Goal: Task Accomplishment & Management: Manage account settings

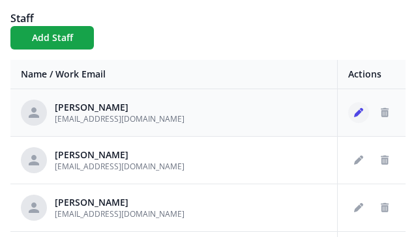
click at [354, 110] on icon "Edit staff" at bounding box center [358, 112] width 9 height 9
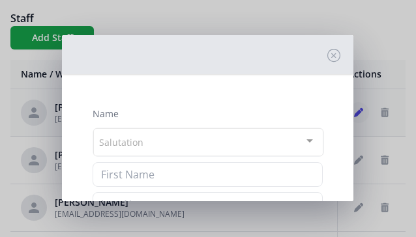
type input "[PERSON_NAME]"
type input "[EMAIL_ADDRESS][DOMAIN_NAME]"
checkbox input "true"
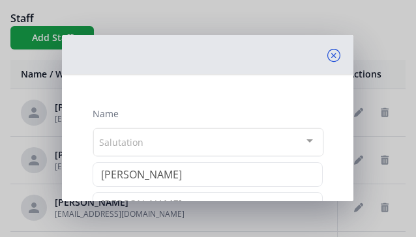
click at [327, 54] on icon at bounding box center [333, 55] width 13 height 13
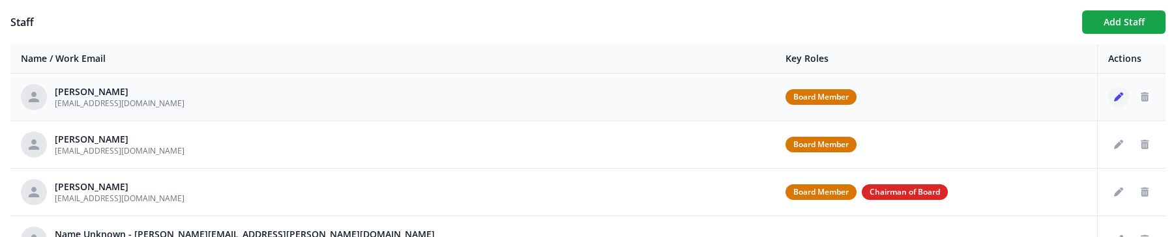
click at [415, 95] on icon "Edit staff" at bounding box center [1118, 97] width 9 height 9
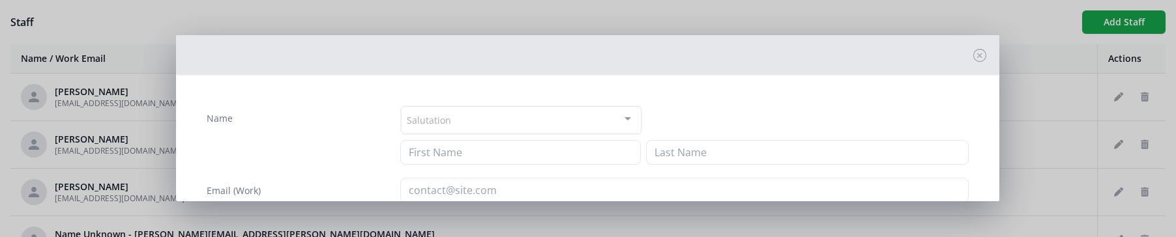
type input "[PERSON_NAME]"
type input "[EMAIL_ADDRESS][DOMAIN_NAME]"
checkbox input "true"
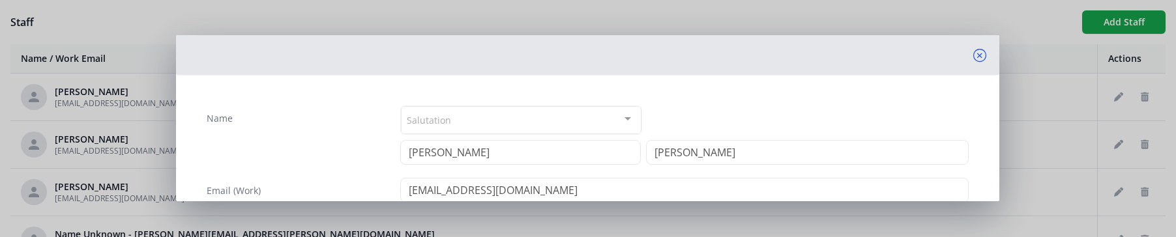
click at [415, 55] on icon at bounding box center [979, 55] width 13 height 13
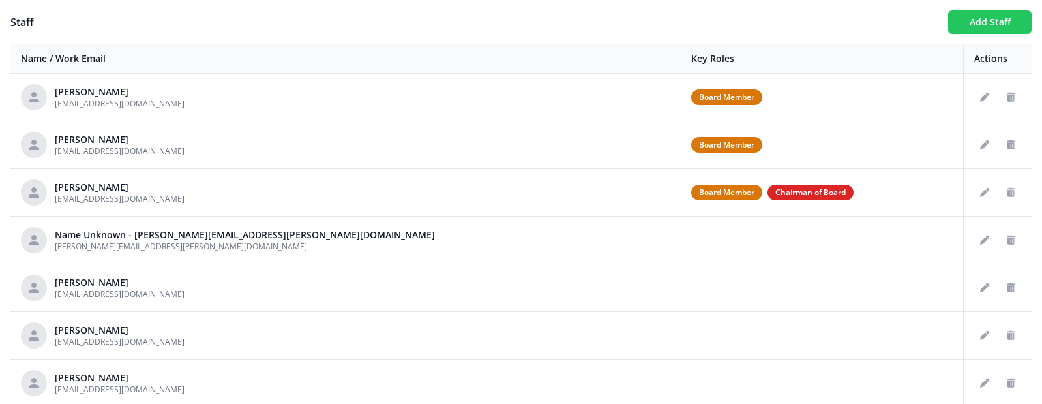
click at [415, 18] on button "Add Staff" at bounding box center [989, 21] width 83 height 23
click at [415, 24] on button "Add Staff" at bounding box center [989, 21] width 83 height 23
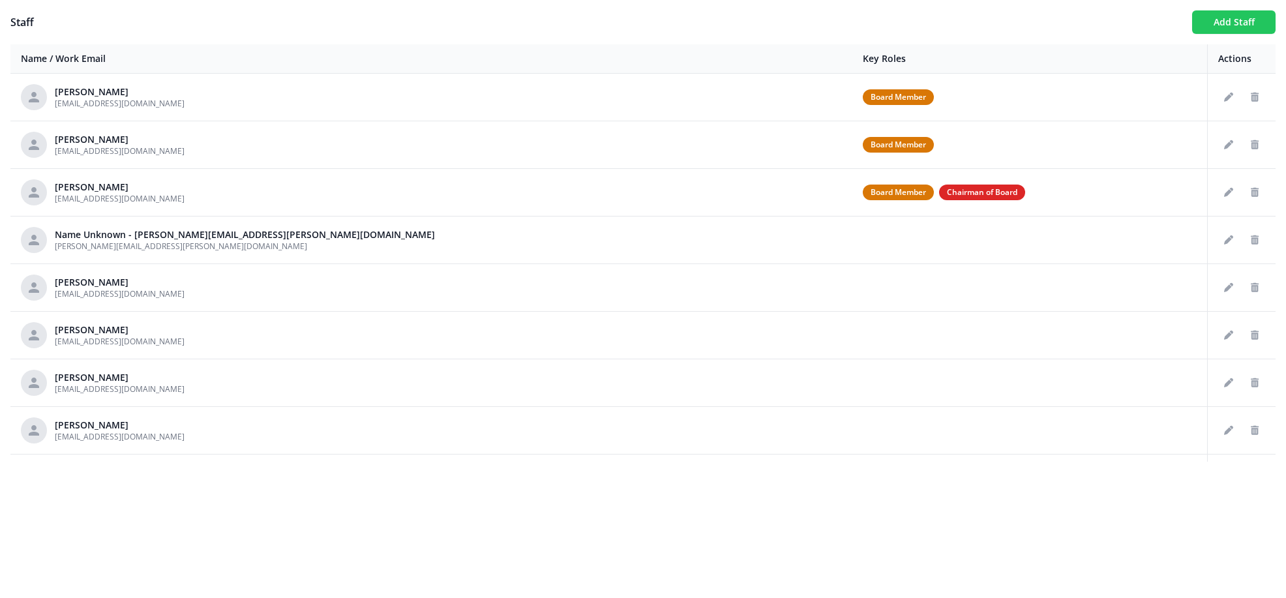
click at [659, 24] on button "Add Staff" at bounding box center [1233, 21] width 83 height 23
click at [659, 97] on icon "Edit staff" at bounding box center [1228, 97] width 9 height 9
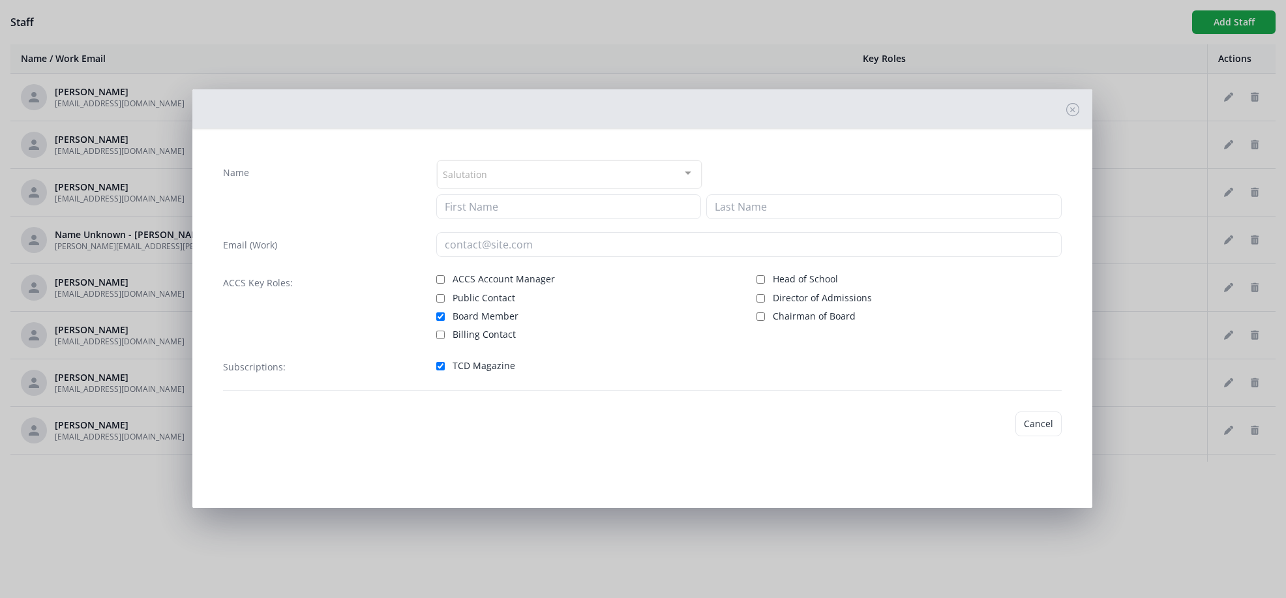
type input "[PERSON_NAME]"
type input "[EMAIL_ADDRESS][DOMAIN_NAME]"
checkbox input "true"
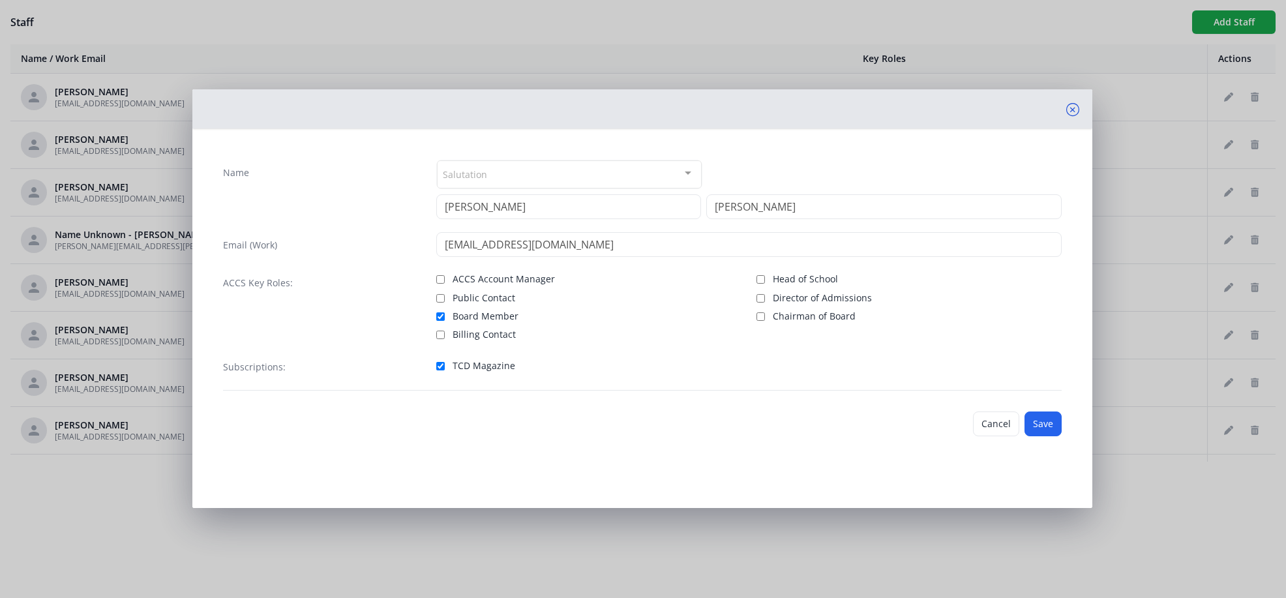
click at [659, 111] on icon at bounding box center [1072, 109] width 13 height 13
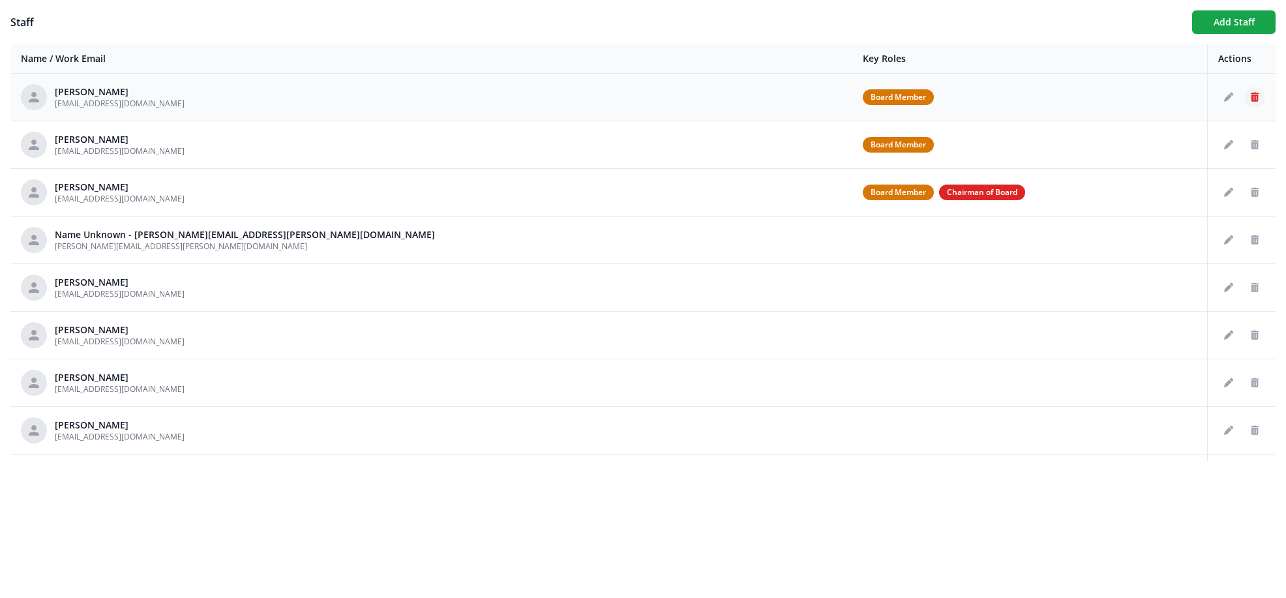
click at [659, 101] on icon "Delete staff" at bounding box center [1255, 97] width 8 height 9
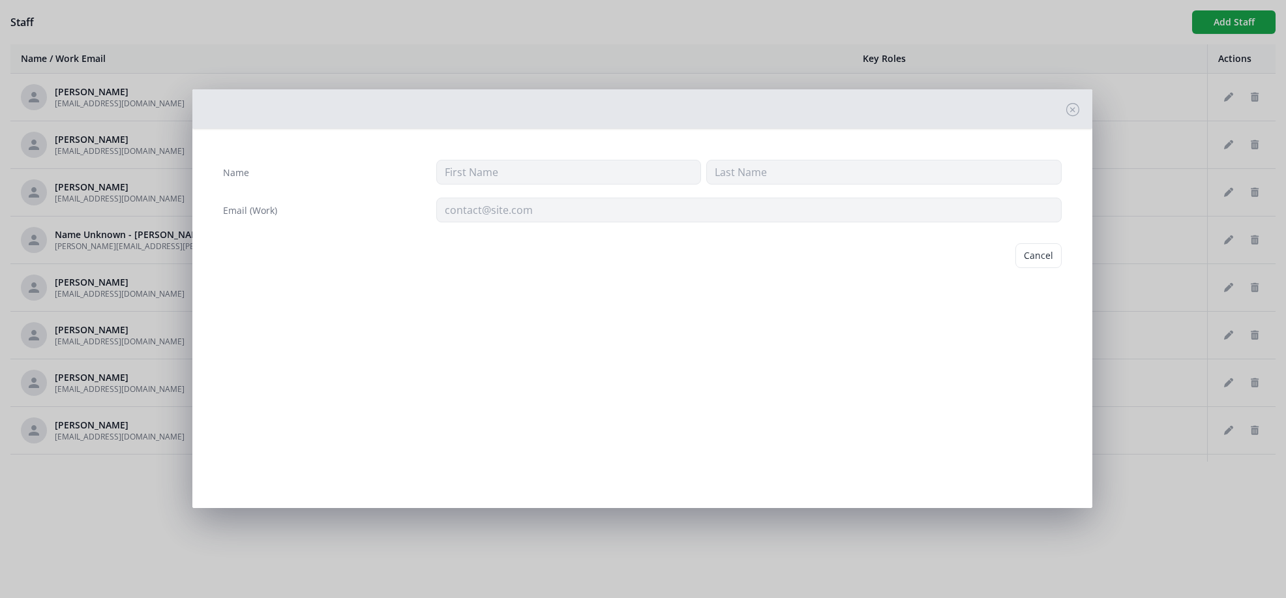
type input "Dwight"
type input "Bechel"
type input "dwigmaster@yahoo.com"
click at [659, 255] on button "Cancel" at bounding box center [988, 255] width 46 height 25
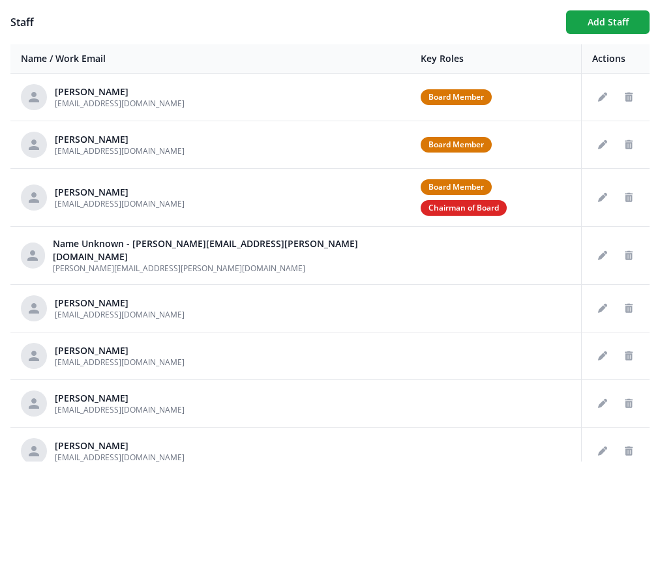
click at [606, 10] on div "Staff Add Staff Name / Work Email Key Roles Actions Dwight Bechel dwigmaster@ya…" at bounding box center [330, 241] width 660 height 482
click at [607, 18] on button "Add Staff" at bounding box center [607, 21] width 83 height 23
click at [630, 21] on button "Add Staff" at bounding box center [607, 21] width 83 height 23
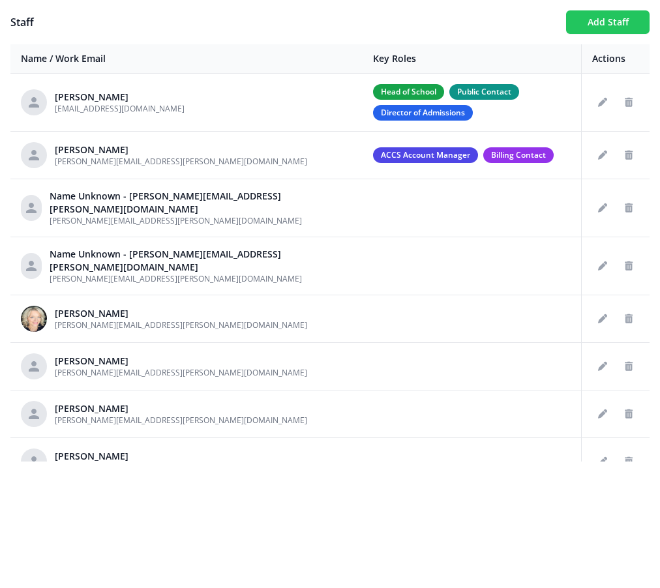
click at [597, 29] on button "Add Staff" at bounding box center [607, 21] width 83 height 23
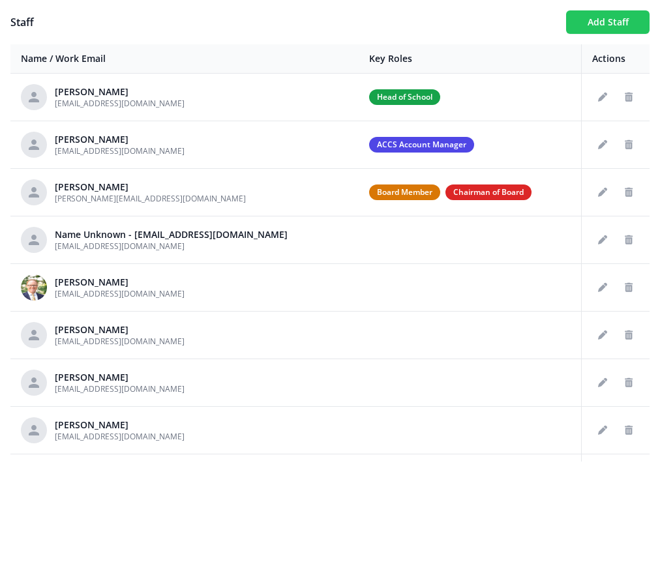
click at [595, 29] on button "Add Staff" at bounding box center [607, 21] width 83 height 23
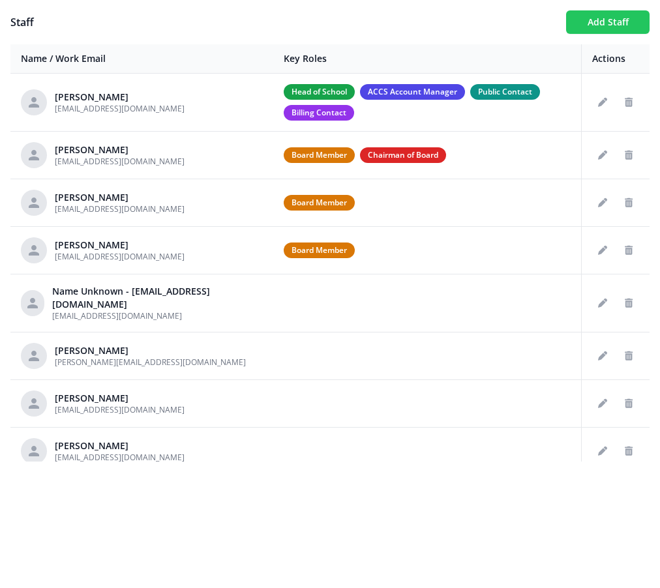
click at [598, 24] on button "Add Staff" at bounding box center [607, 21] width 83 height 23
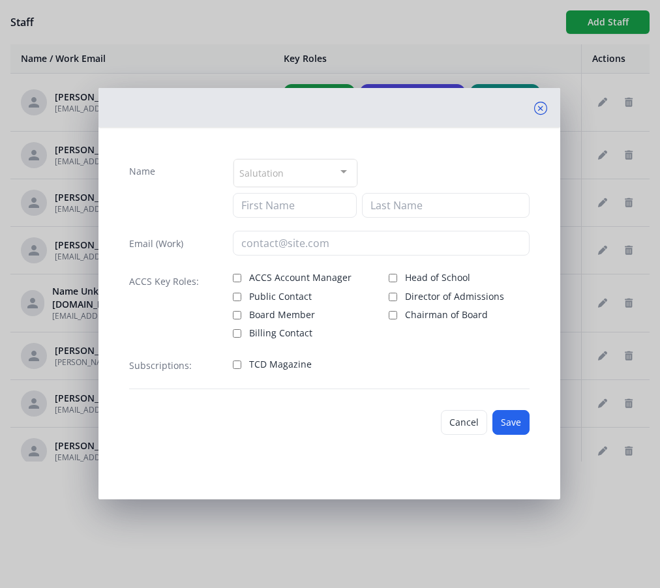
click at [539, 113] on icon at bounding box center [540, 108] width 13 height 13
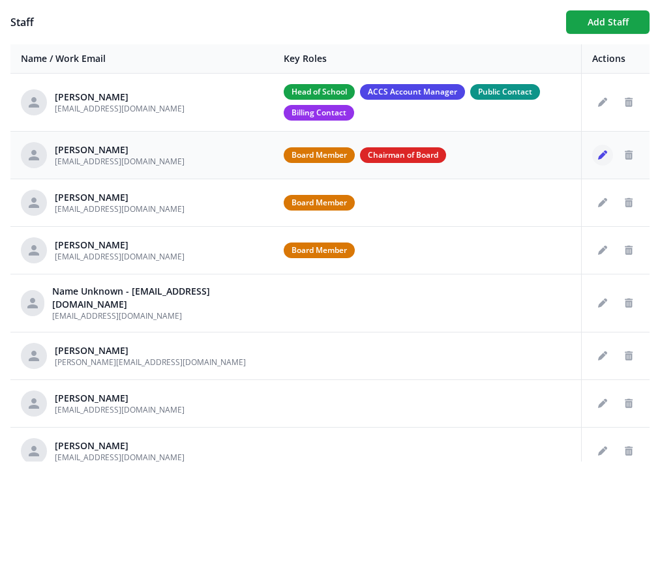
click at [598, 152] on icon "Edit staff" at bounding box center [602, 155] width 9 height 9
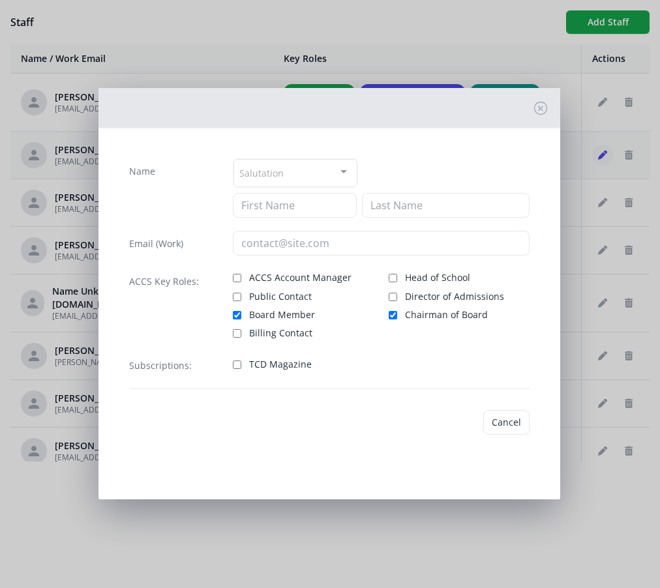
type input "Steven"
type input "Brooks"
type input "sjbrooks@veritasclassical.org"
checkbox input "true"
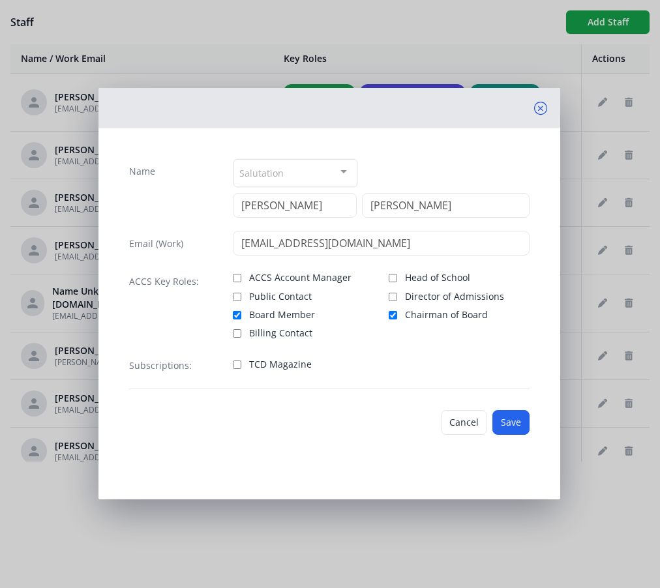
click at [537, 106] on icon at bounding box center [540, 108] width 13 height 13
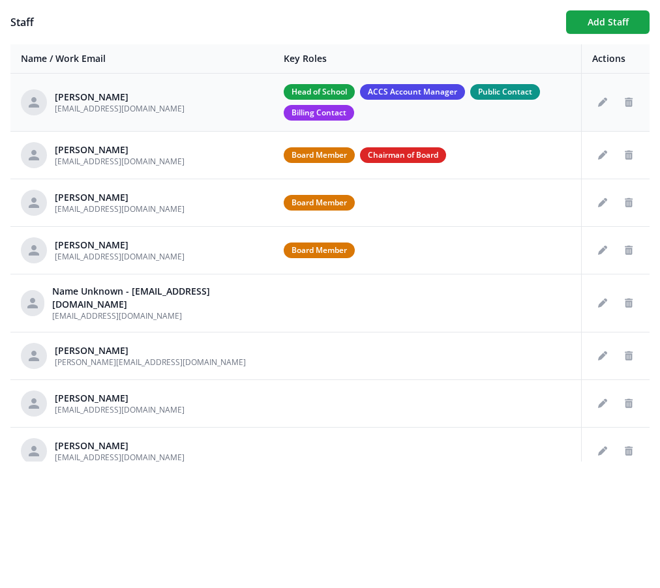
click at [360, 91] on span "ACCS Account Manager" at bounding box center [412, 92] width 105 height 16
click at [598, 104] on icon "Edit staff" at bounding box center [602, 102] width 9 height 9
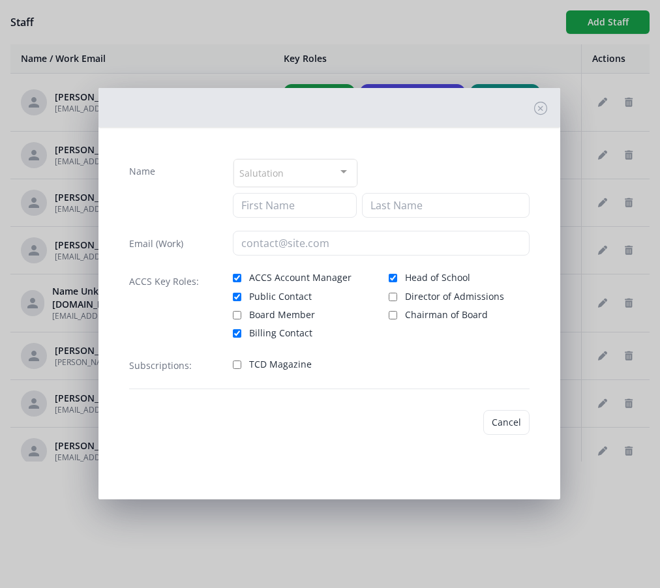
type input "Susie"
type input "Brooks"
type input "sabrooks@veritasclassical.org"
checkbox input "true"
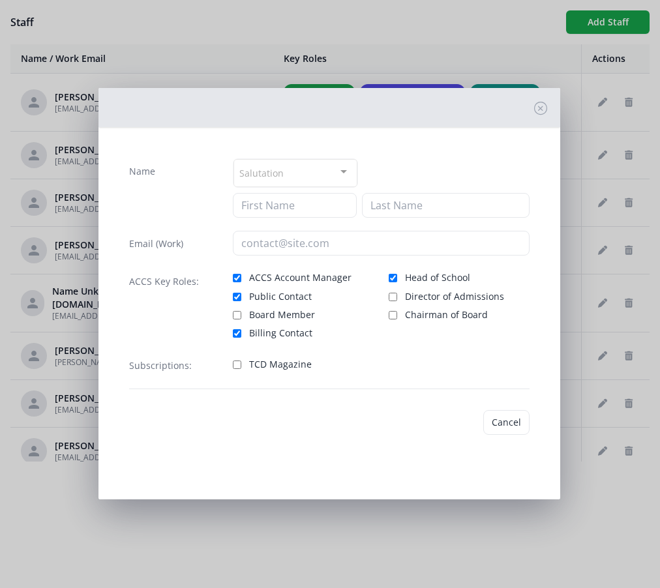
checkbox input "true"
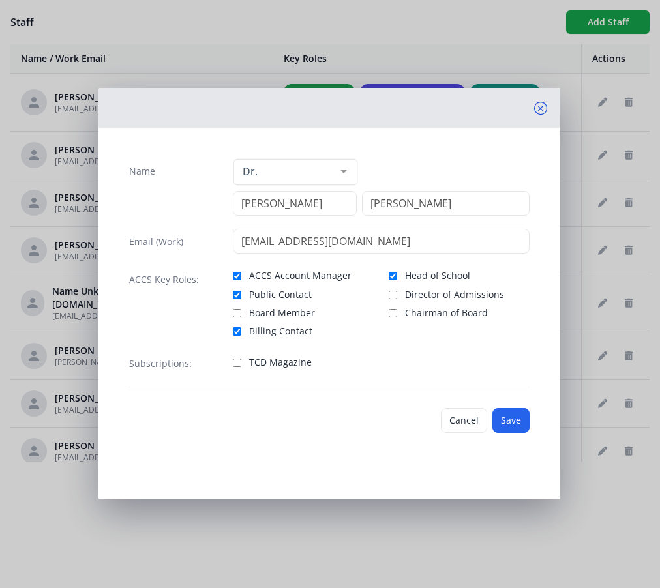
click at [537, 106] on icon at bounding box center [540, 108] width 13 height 13
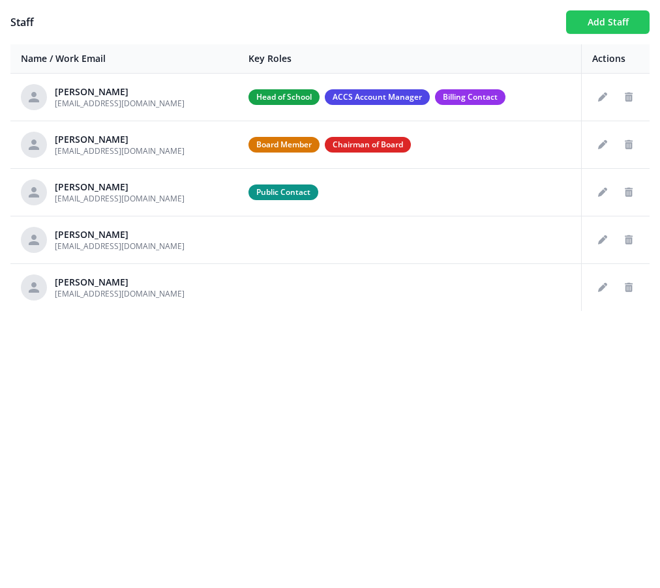
click at [577, 16] on button "Add Staff" at bounding box center [607, 21] width 83 height 23
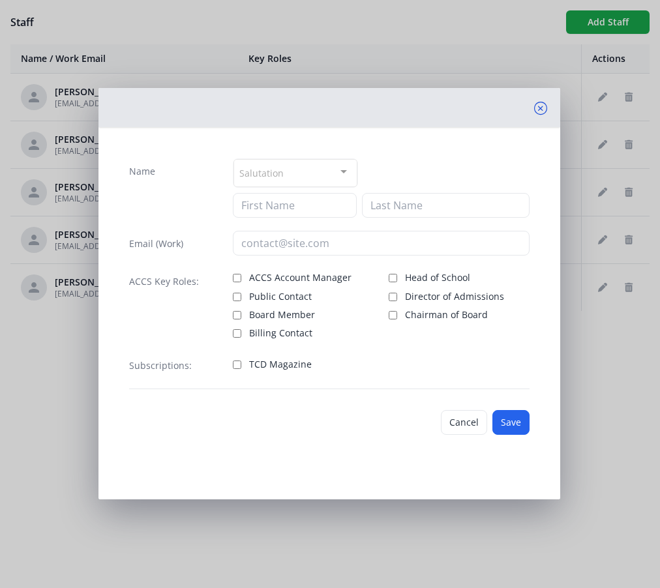
click at [539, 107] on icon at bounding box center [540, 108] width 13 height 13
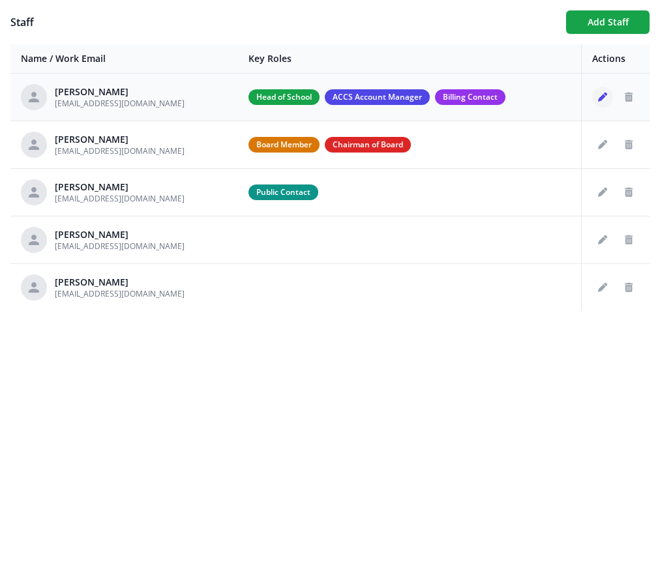
click at [606, 98] on icon "Edit staff" at bounding box center [602, 97] width 9 height 9
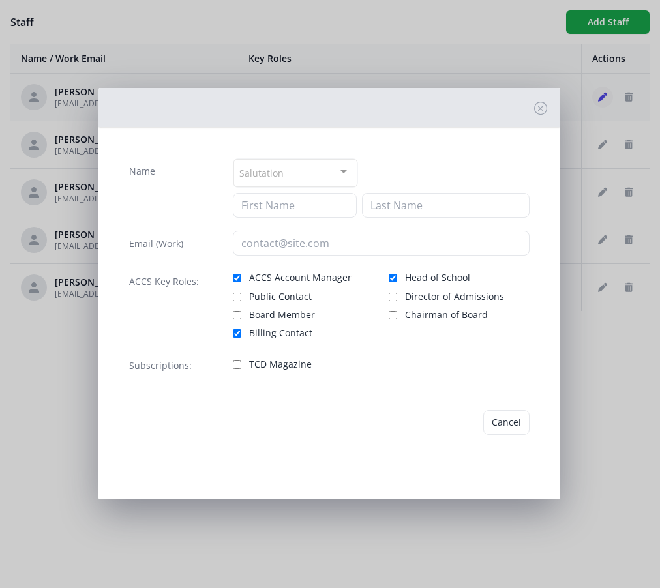
type input "Jedidiah"
type input "[PERSON_NAME]"
type input "[EMAIL_ADDRESS][DOMAIN_NAME]"
checkbox input "true"
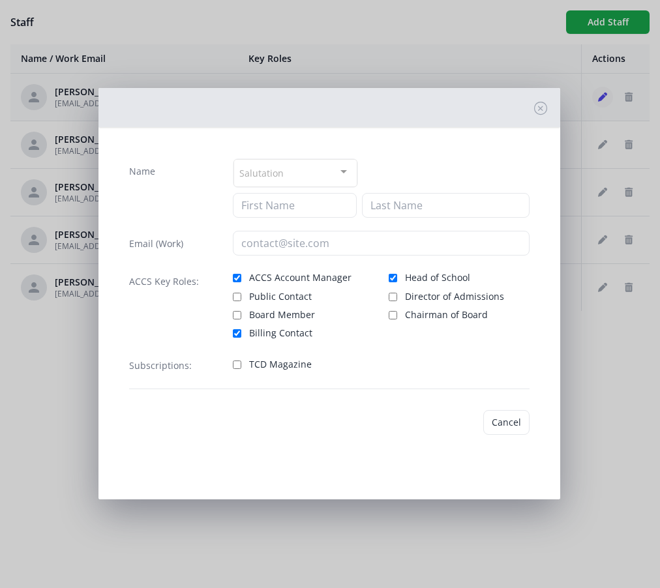
checkbox input "true"
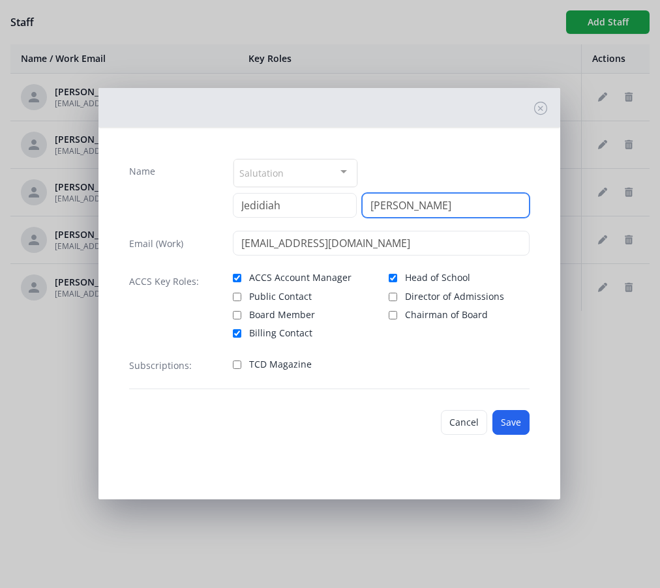
click at [405, 206] on input "[PERSON_NAME]" at bounding box center [446, 205] width 168 height 25
type input "Mosse"
click at [506, 421] on button "Save" at bounding box center [510, 422] width 37 height 25
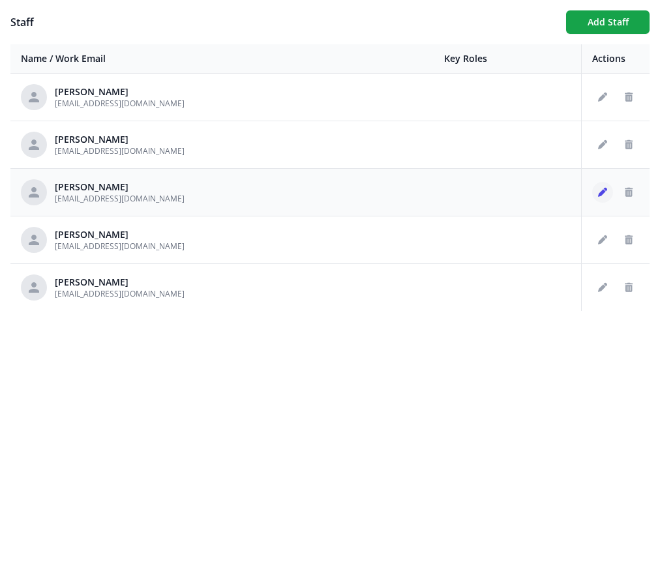
click at [606, 193] on icon "Edit staff" at bounding box center [602, 192] width 9 height 9
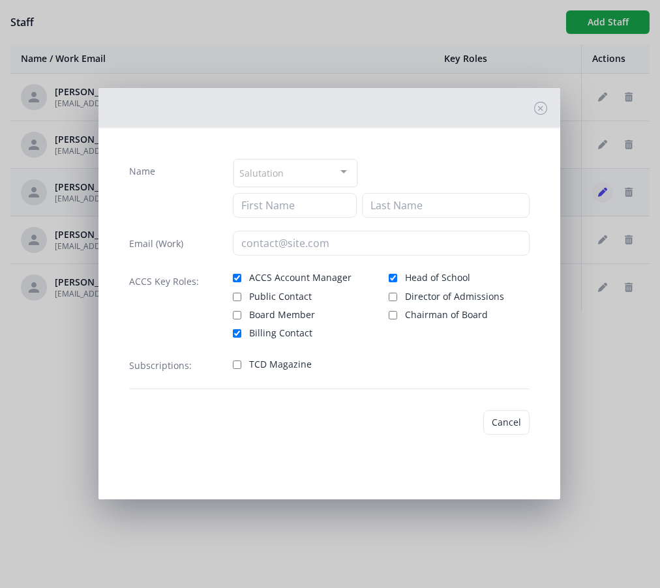
type input "Jedidiah"
type input "Mosse"
type input "[EMAIL_ADDRESS][DOMAIN_NAME]"
checkbox input "true"
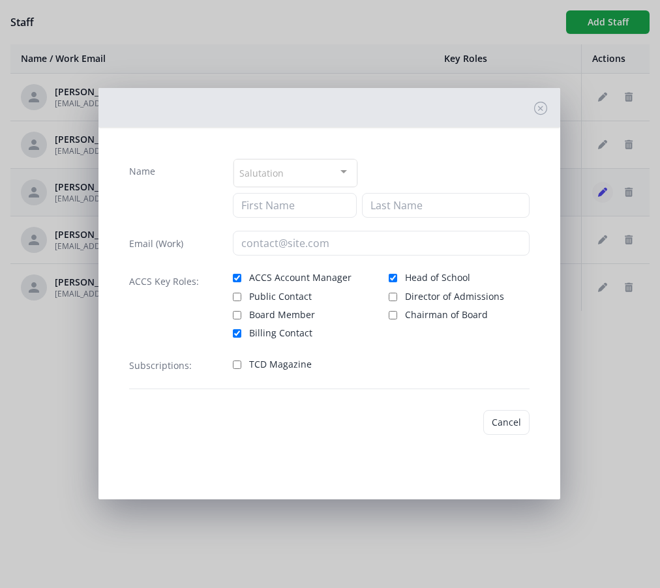
checkbox input "true"
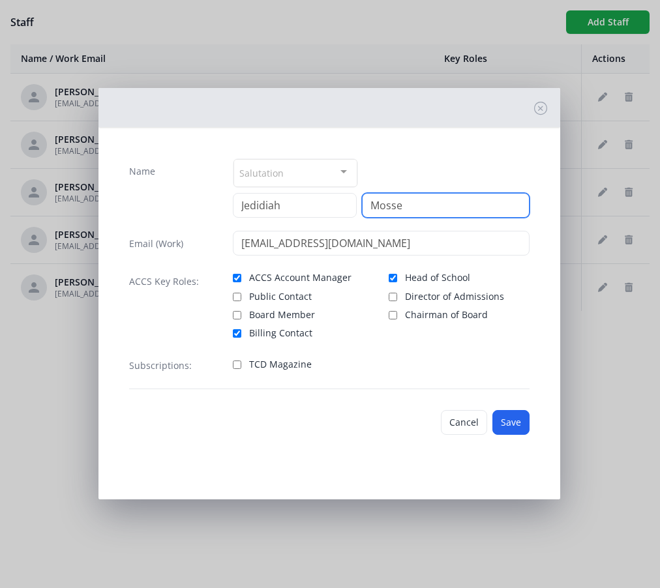
click at [409, 204] on input "Mosse" at bounding box center [446, 205] width 168 height 25
type input "Moss"
click at [517, 421] on button "Save" at bounding box center [510, 422] width 37 height 25
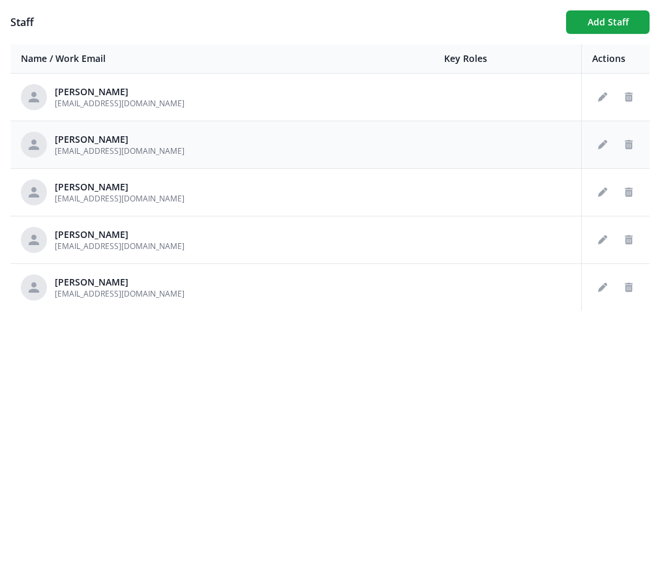
click at [354, 152] on div "Jedidiah Moss jmoss@graceclassical.org" at bounding box center [222, 145] width 402 height 26
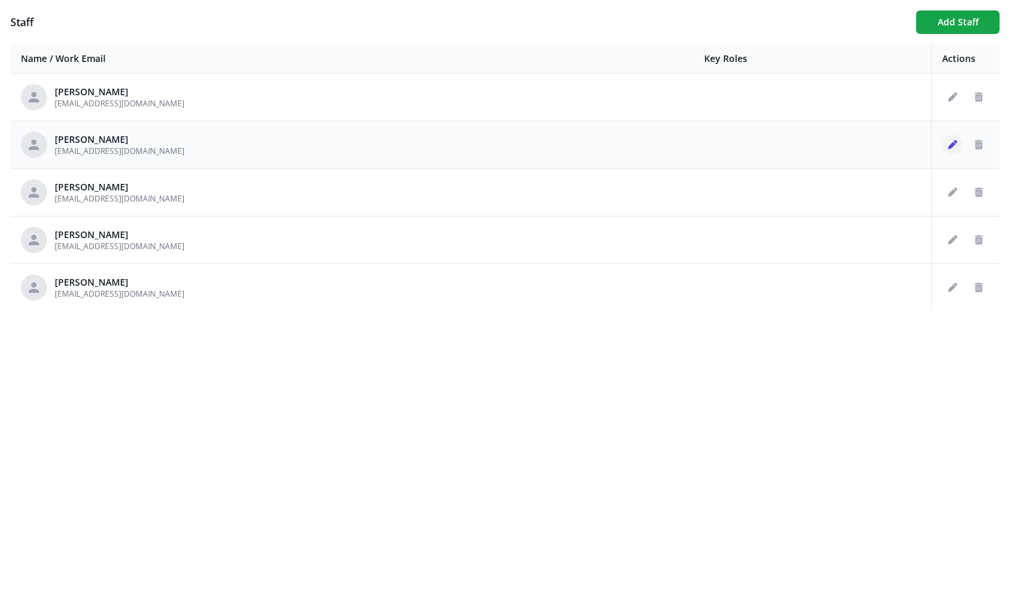
click at [659, 141] on icon "Edit staff" at bounding box center [952, 144] width 9 height 9
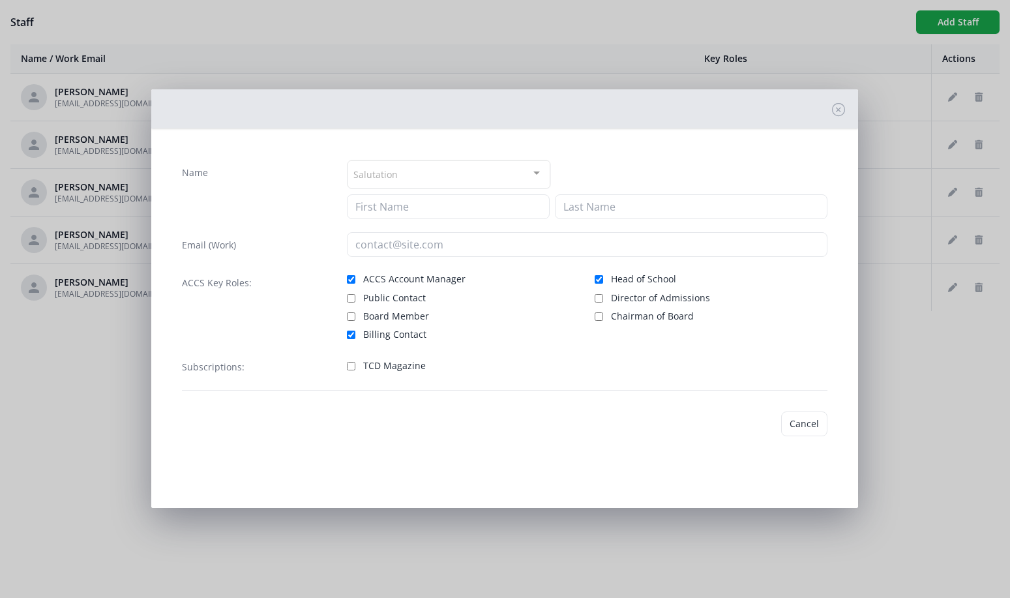
type input "Jedidiah"
type input "Moss"
type input "[EMAIL_ADDRESS][DOMAIN_NAME]"
checkbox input "true"
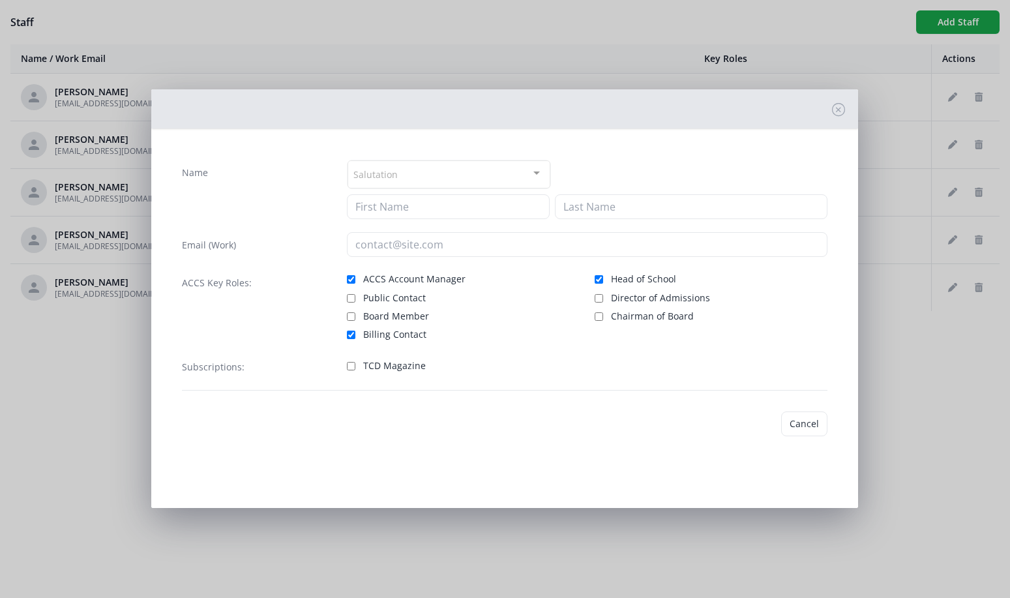
checkbox input "true"
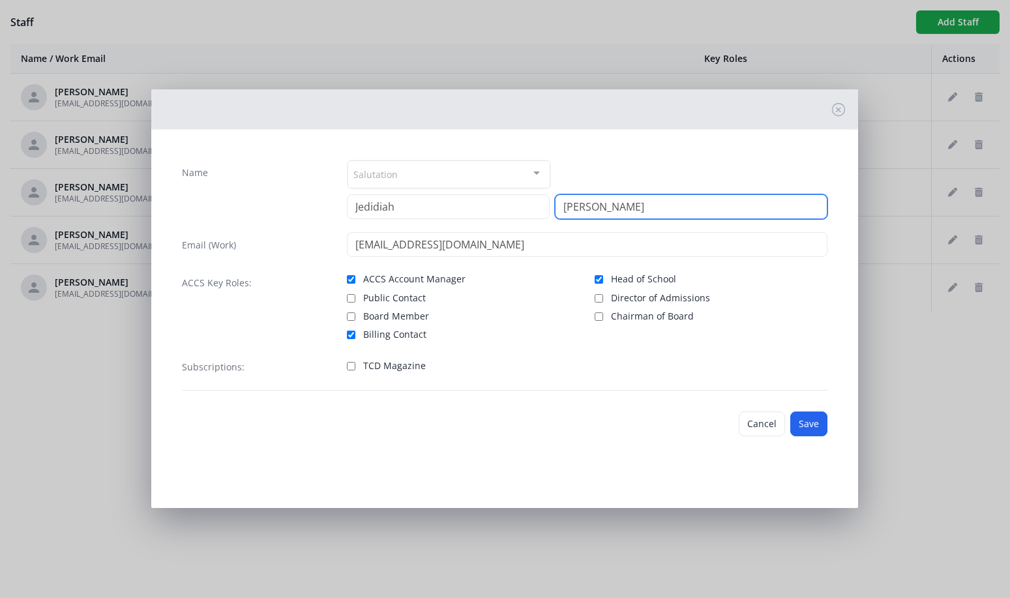
click at [642, 203] on input "Moss" at bounding box center [691, 206] width 273 height 25
type input "Mosse"
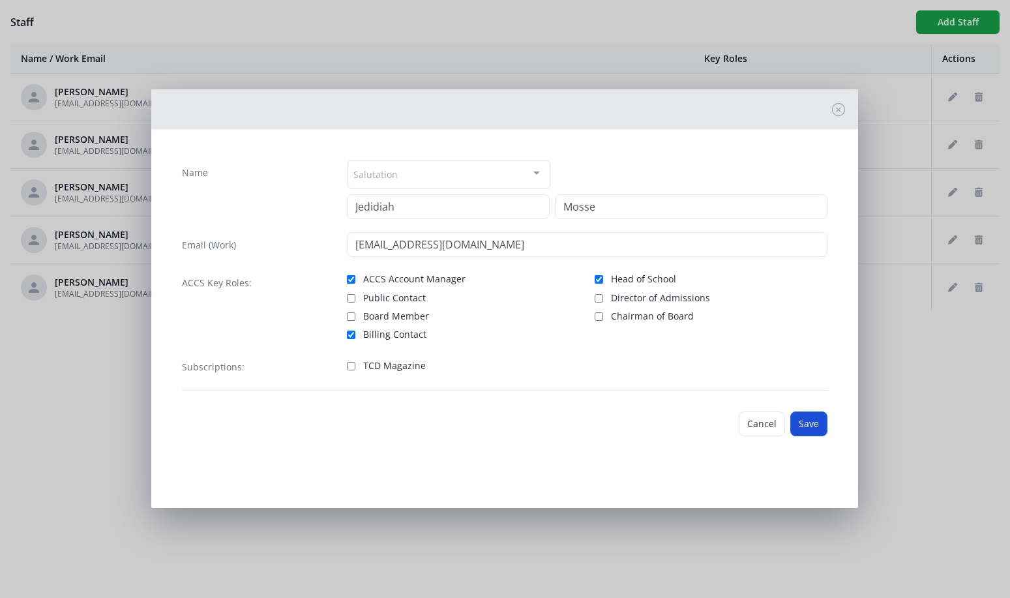
click at [659, 424] on button "Save" at bounding box center [808, 423] width 37 height 25
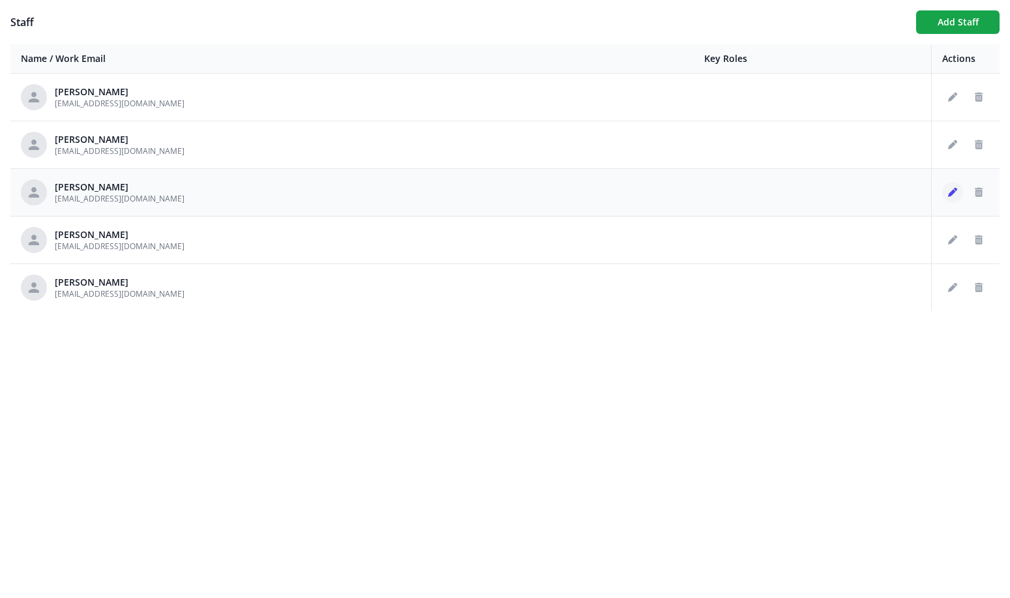
click at [659, 196] on icon "Edit staff" at bounding box center [952, 192] width 9 height 9
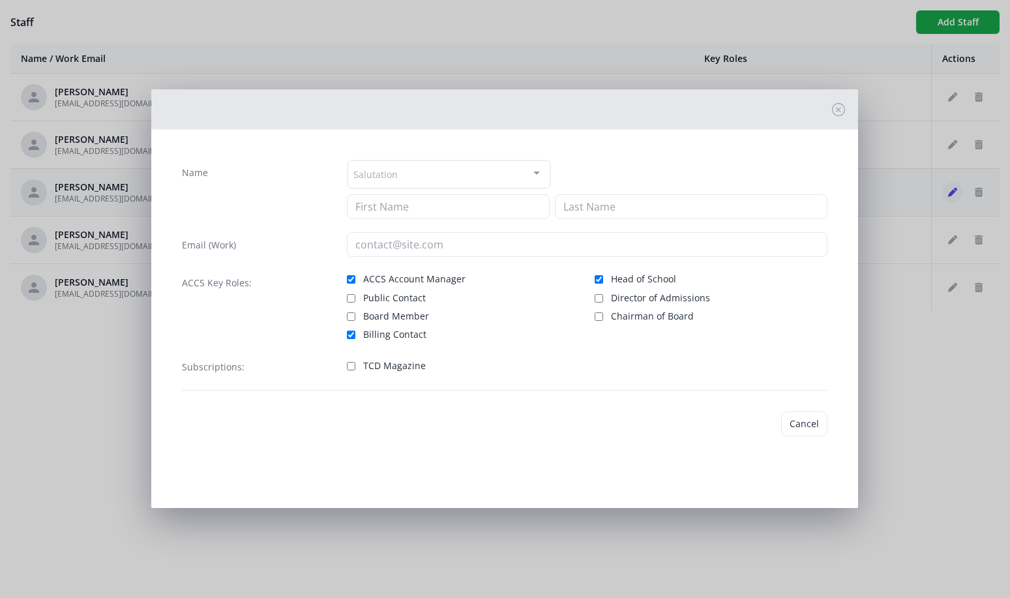
type input "Jedidiah"
type input "Mosse"
type input "[EMAIL_ADDRESS][DOMAIN_NAME]"
checkbox input "true"
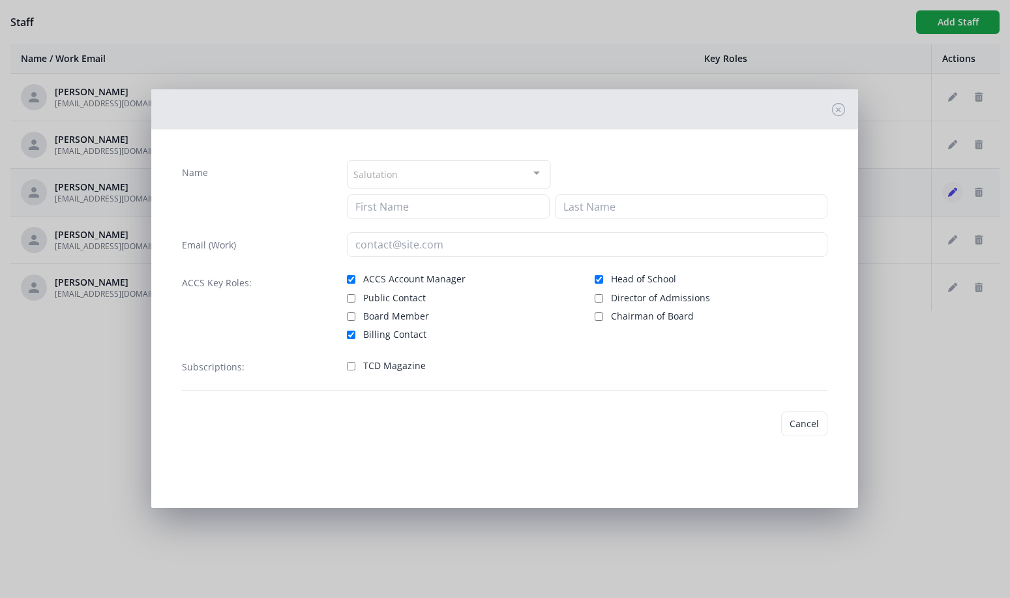
checkbox input "true"
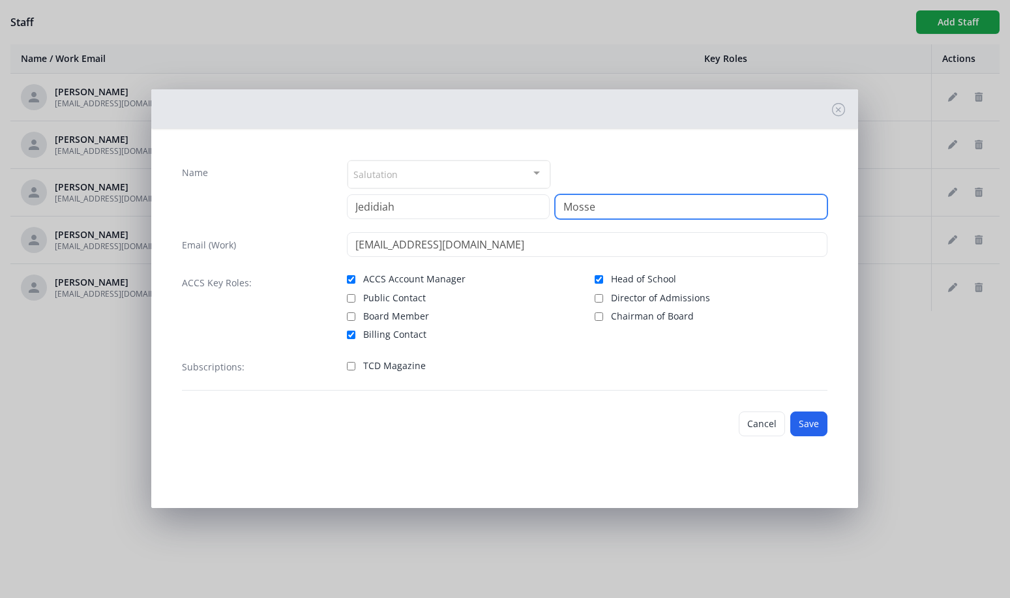
click at [641, 206] on input "Mosse" at bounding box center [691, 206] width 273 height 25
type input "Moss"
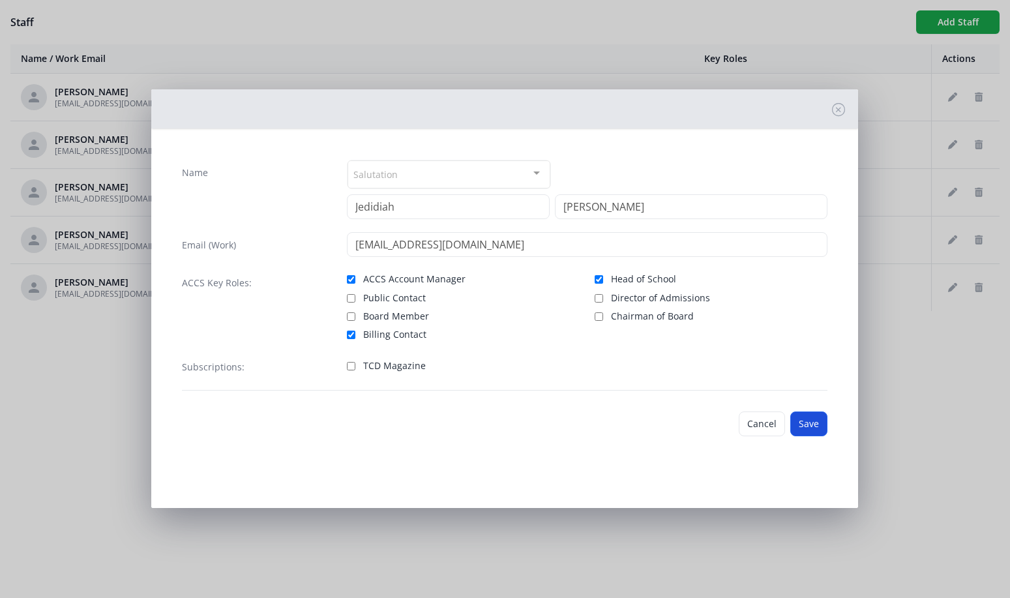
click at [659, 424] on button "Save" at bounding box center [808, 423] width 37 height 25
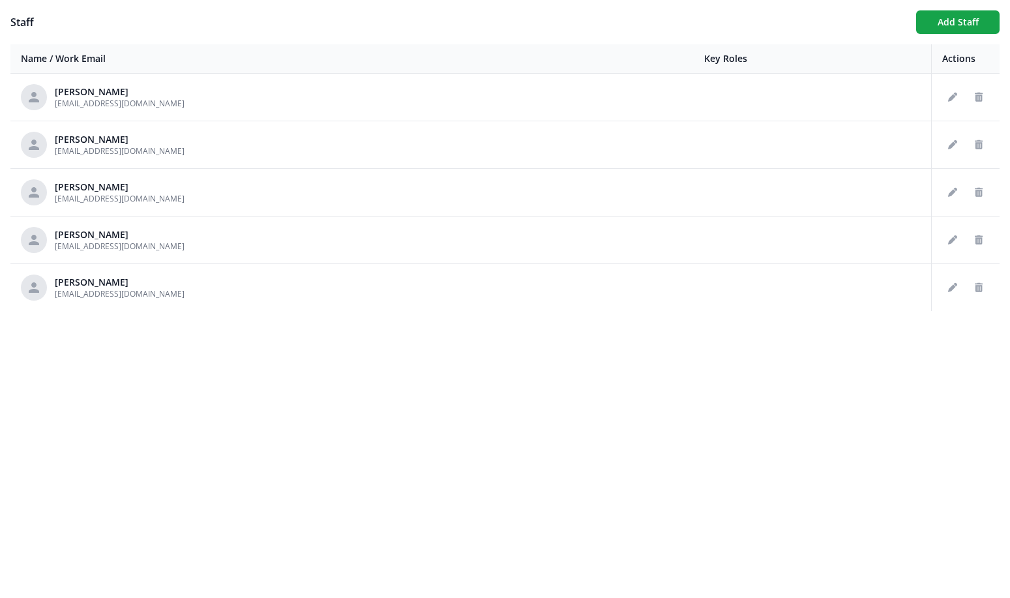
click at [274, 39] on div "Staff Add Staff Name / Work Email Key Roles Actions David Mercer dmercer@gracec…" at bounding box center [504, 160] width 989 height 301
click at [659, 101] on icon "Edit staff" at bounding box center [952, 97] width 9 height 9
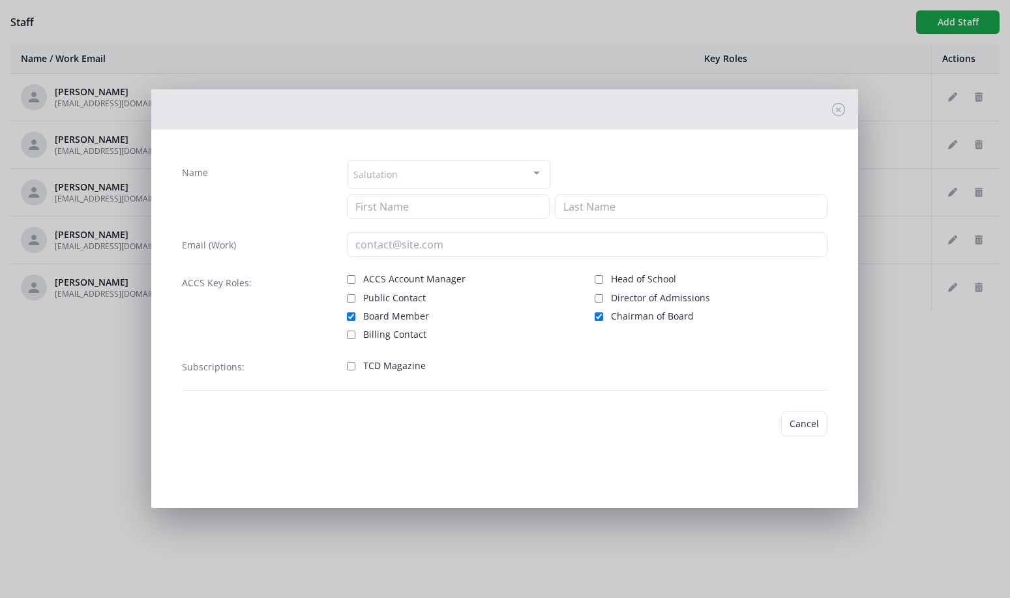
type input "David"
type input "Mercer"
type input "dmercer@graceclassical.org"
checkbox input "true"
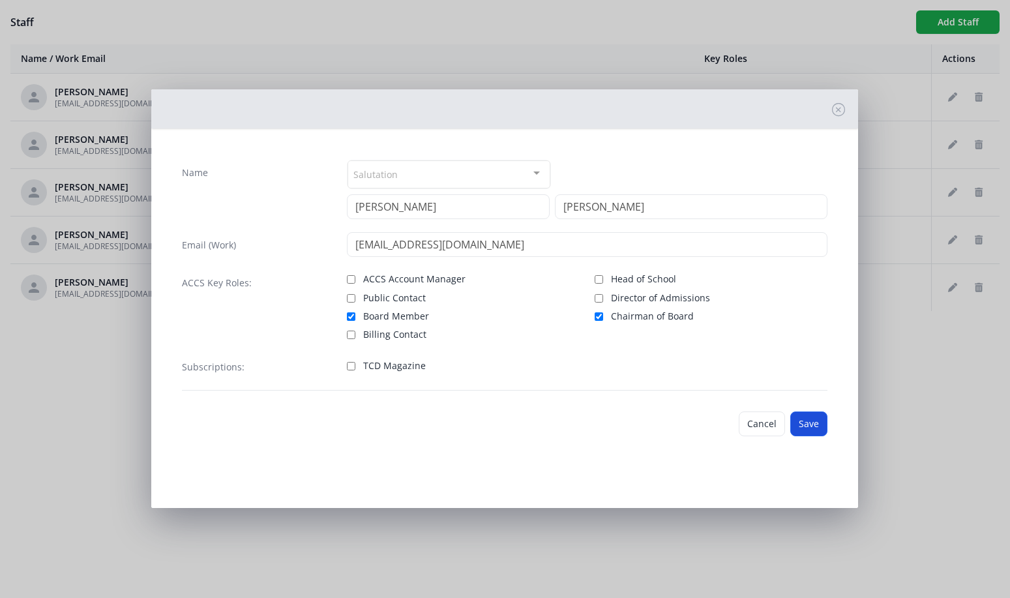
click at [659, 425] on button "Save" at bounding box center [808, 423] width 37 height 25
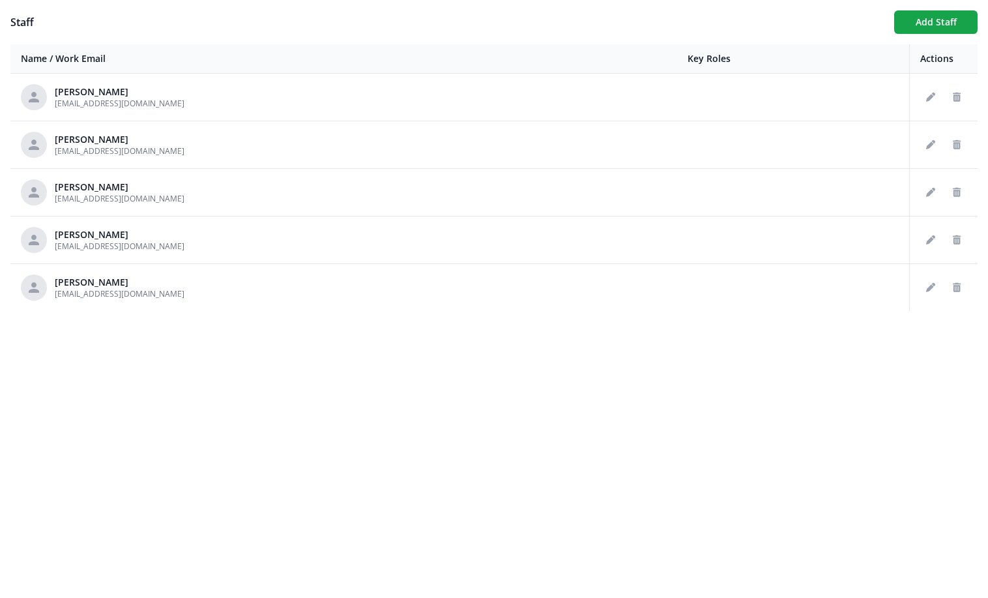
click at [659, 349] on section "Staff Add Staff Name / Work Email Key Roles Actions David Mercer dmercer@gracec…" at bounding box center [494, 299] width 988 height 598
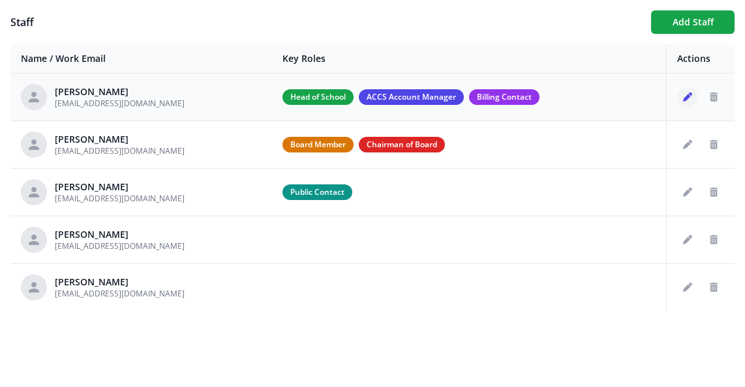
click at [683, 101] on icon "Edit staff" at bounding box center [687, 97] width 9 height 9
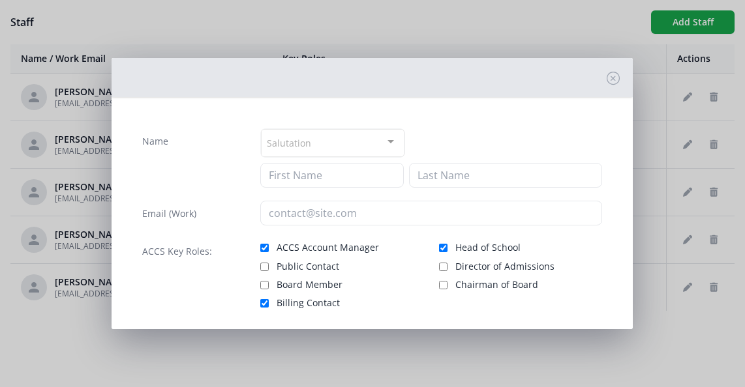
type input "Jedidiah"
type input "Moss"
type input "[EMAIL_ADDRESS][DOMAIN_NAME]"
checkbox input "true"
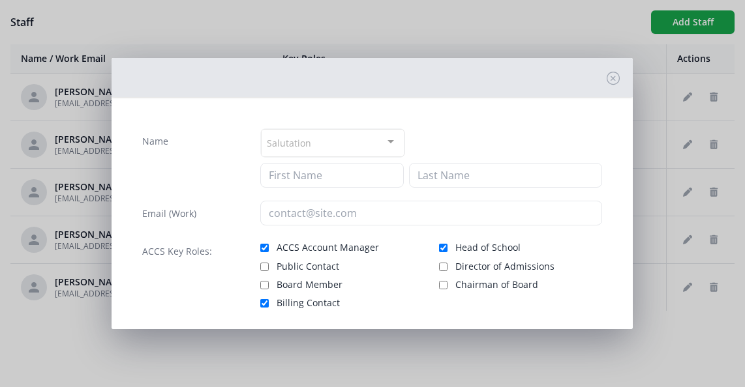
checkbox input "true"
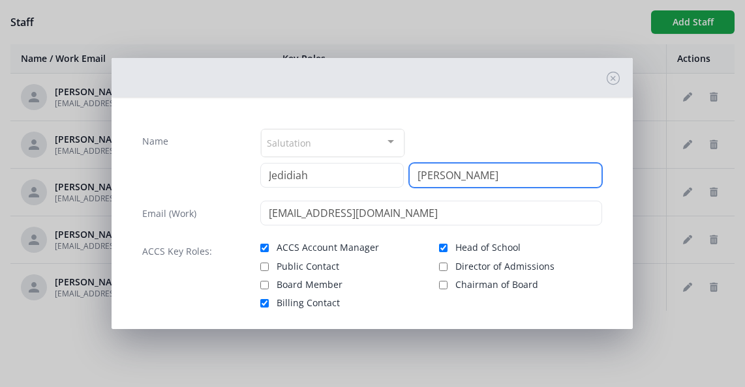
click at [446, 176] on input "Moss" at bounding box center [505, 175] width 193 height 25
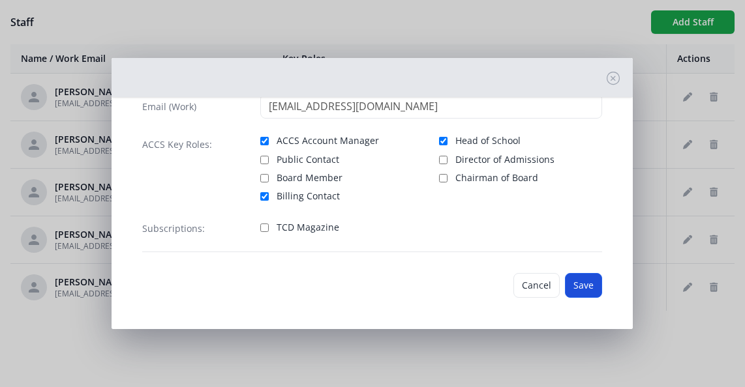
type input "Mosse"
click at [569, 288] on button "Save" at bounding box center [583, 285] width 37 height 25
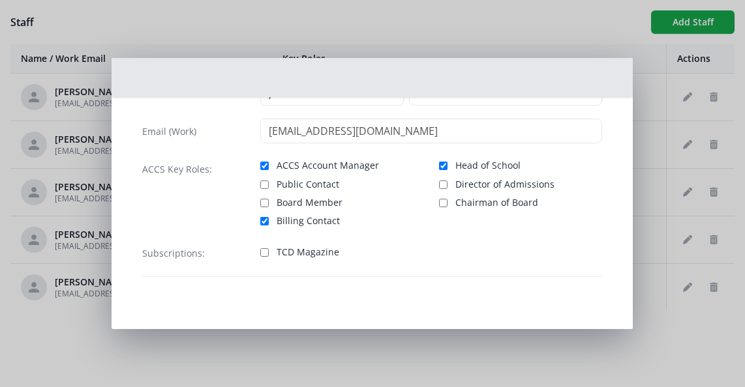
scroll to position [82, 0]
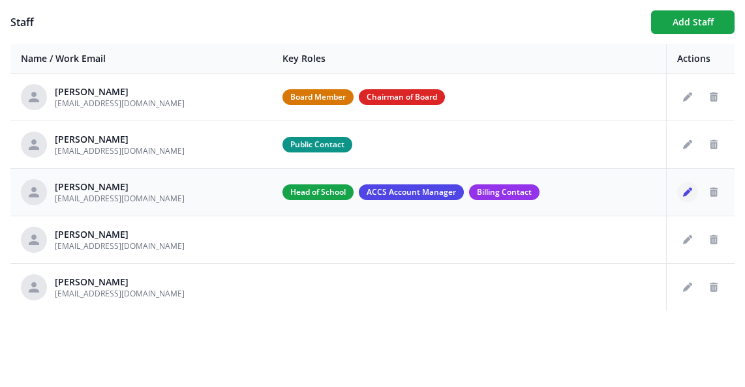
click at [691, 192] on icon "Edit staff" at bounding box center [687, 192] width 9 height 9
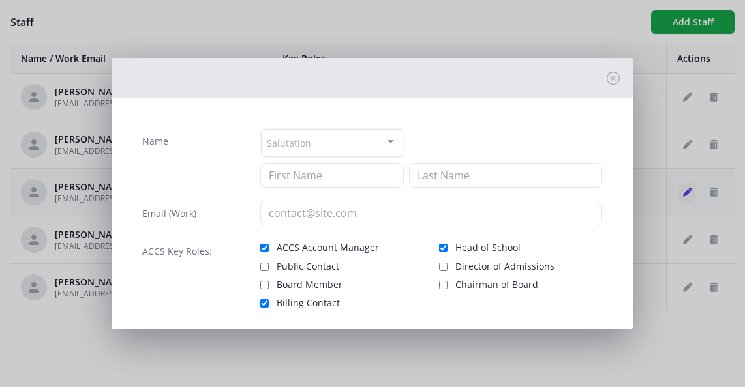
type input "Jedidiah"
type input "Mosse"
type input "jmoss@graceclassical.org"
checkbox input "true"
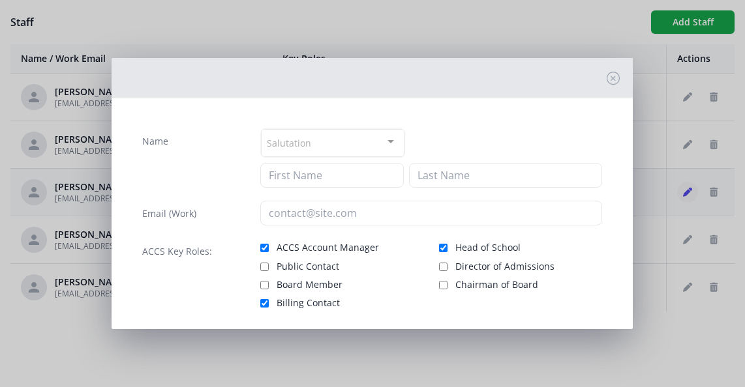
checkbox input "true"
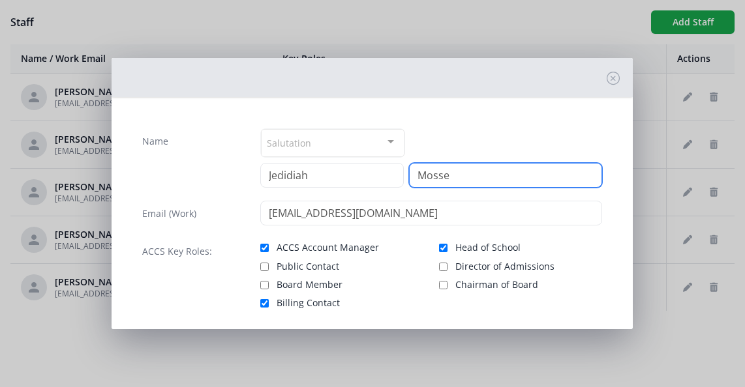
click at [466, 178] on input "Mosse" at bounding box center [505, 175] width 193 height 25
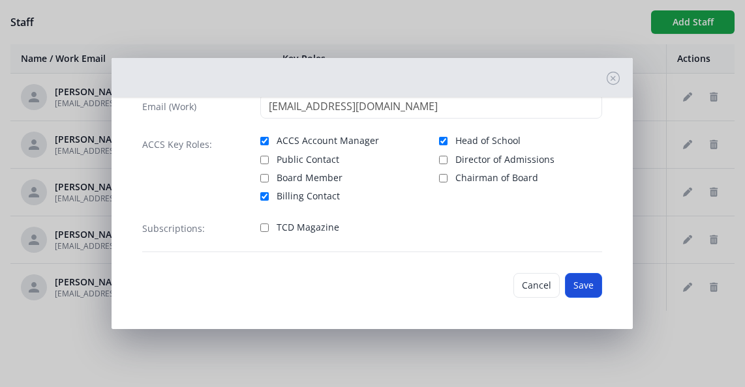
type input "Moss"
click at [565, 276] on button "Save" at bounding box center [583, 285] width 37 height 25
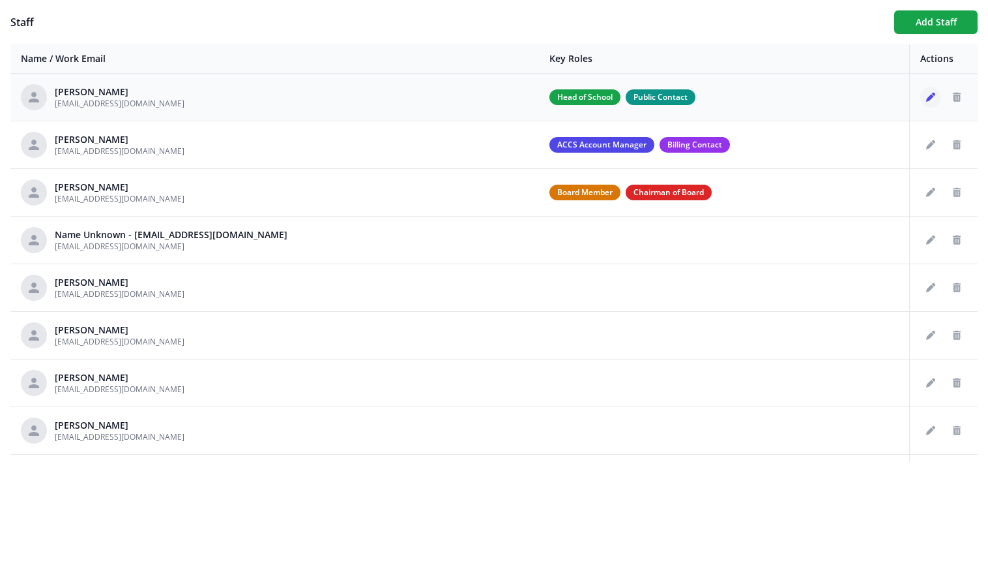
click at [926, 96] on icon "Edit staff" at bounding box center [930, 97] width 9 height 9
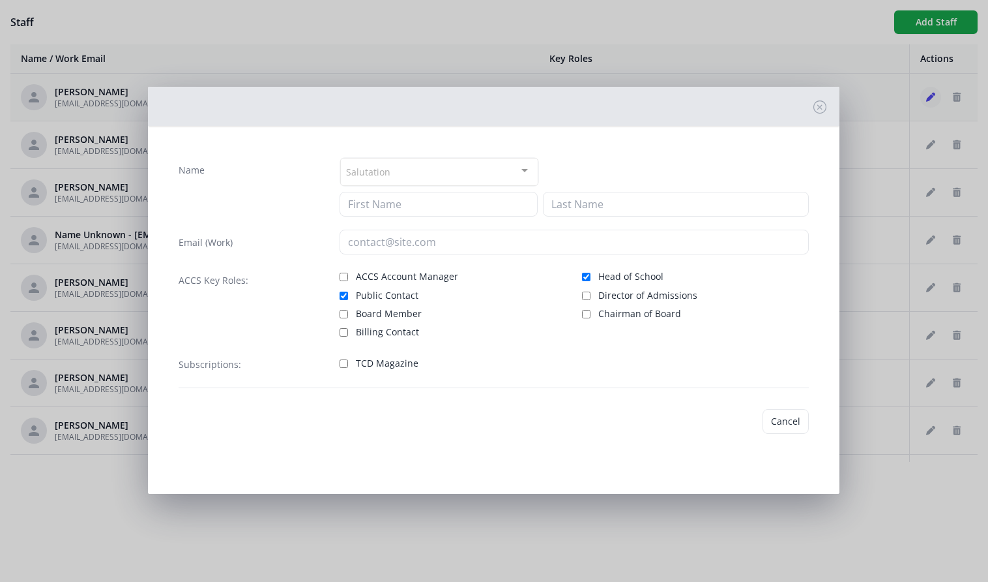
type input "[PERSON_NAME]"
type input "[EMAIL_ADDRESS][DOMAIN_NAME]"
checkbox input "true"
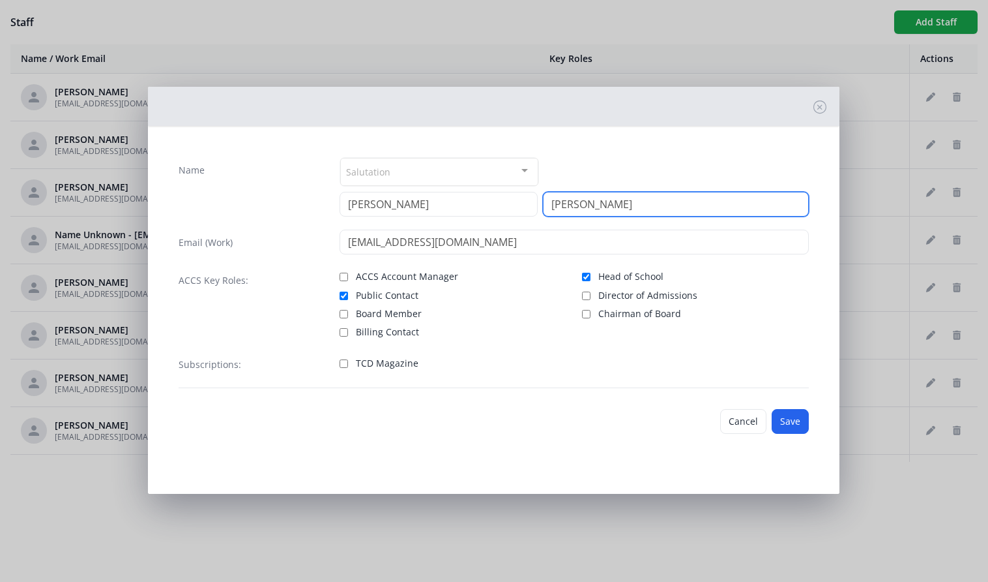
click at [650, 206] on input "[PERSON_NAME]" at bounding box center [676, 204] width 266 height 25
type input "[PERSON_NAME]"
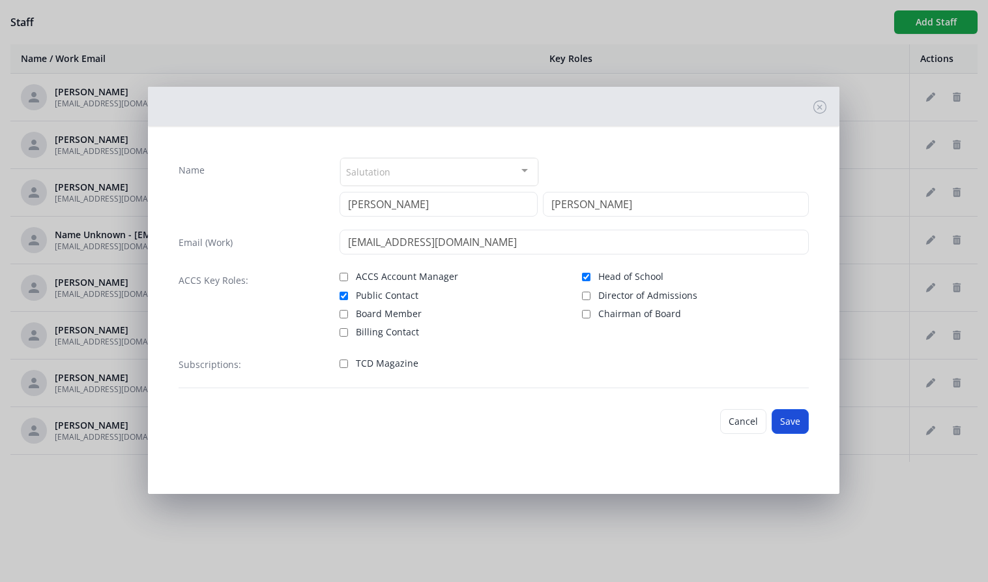
click at [781, 420] on button "Save" at bounding box center [790, 421] width 37 height 25
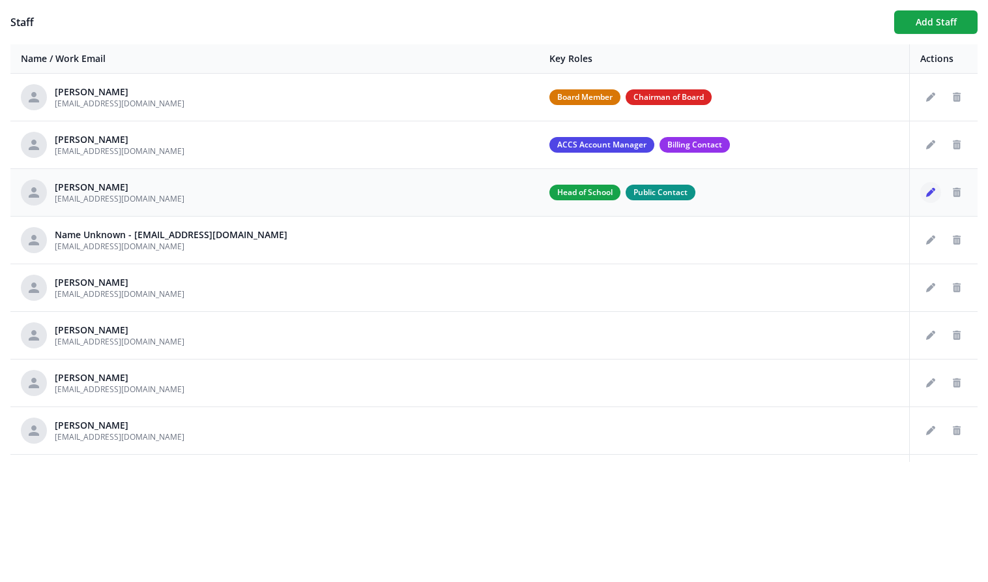
click at [926, 193] on icon "Edit staff" at bounding box center [930, 192] width 9 height 9
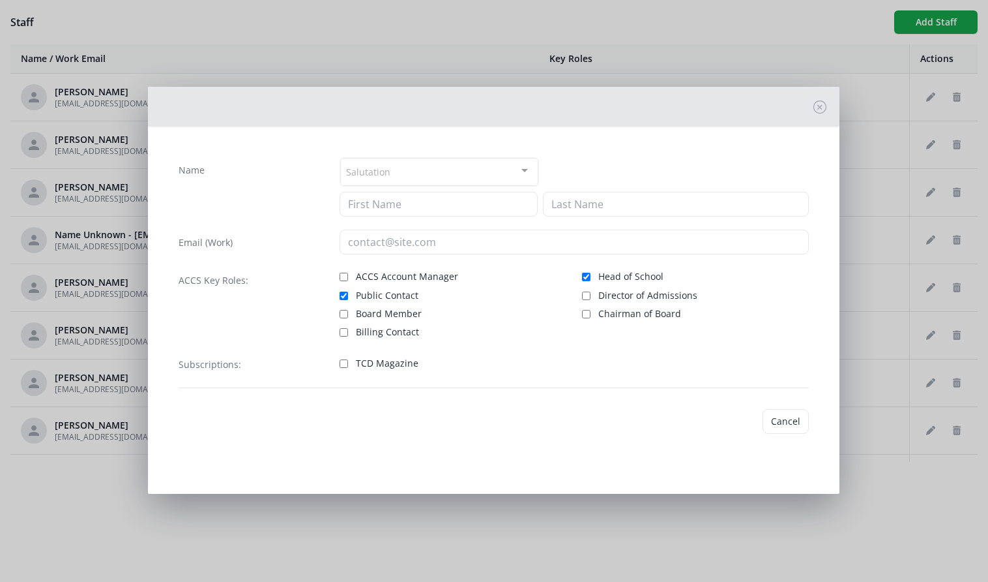
type input "[PERSON_NAME]"
type input "[EMAIL_ADDRESS][DOMAIN_NAME]"
checkbox input "true"
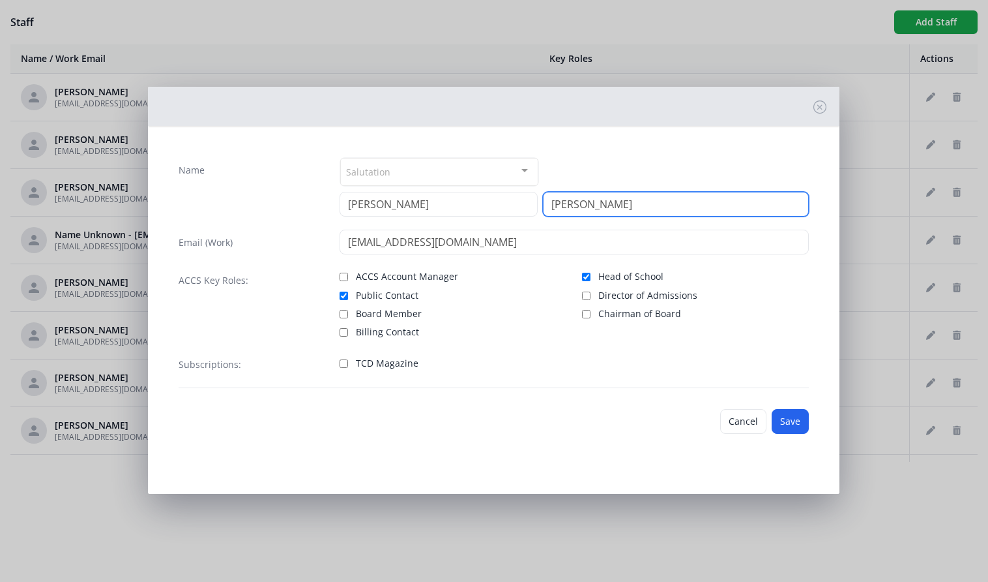
click at [632, 205] on input "[PERSON_NAME]" at bounding box center [676, 204] width 266 height 25
type input "[PERSON_NAME]"
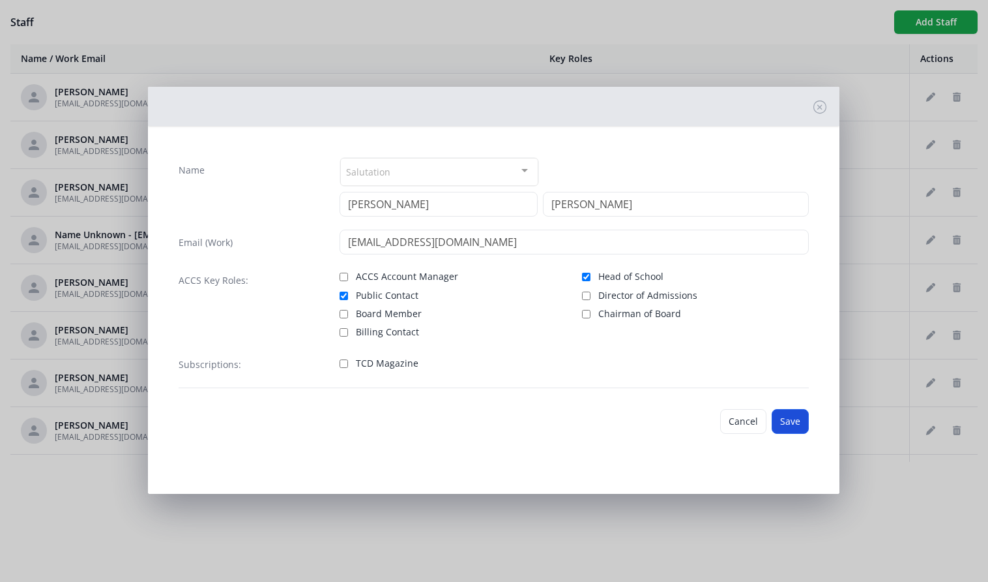
click at [788, 420] on button "Save" at bounding box center [790, 421] width 37 height 25
